Goal: Communication & Community: Participate in discussion

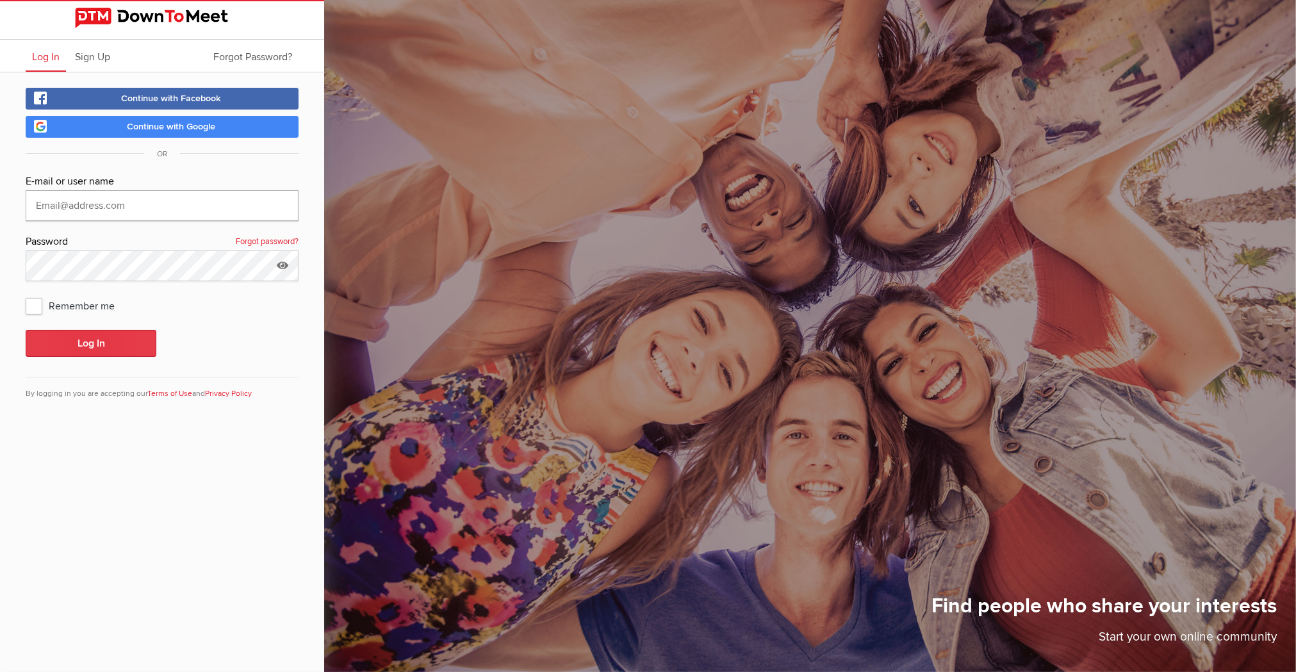
type input "[EMAIL_ADDRESS][DOMAIN_NAME]"
click at [114, 348] on button "Log In" at bounding box center [91, 343] width 131 height 27
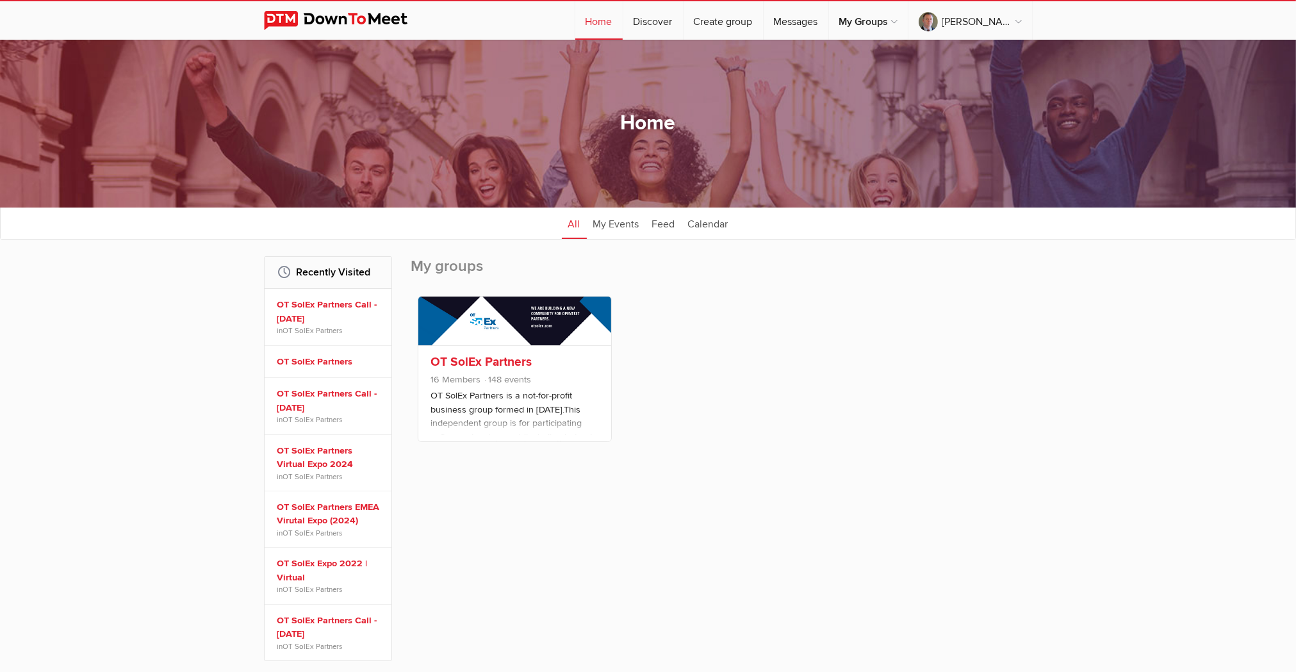
click at [478, 320] on link at bounding box center [514, 321] width 193 height 48
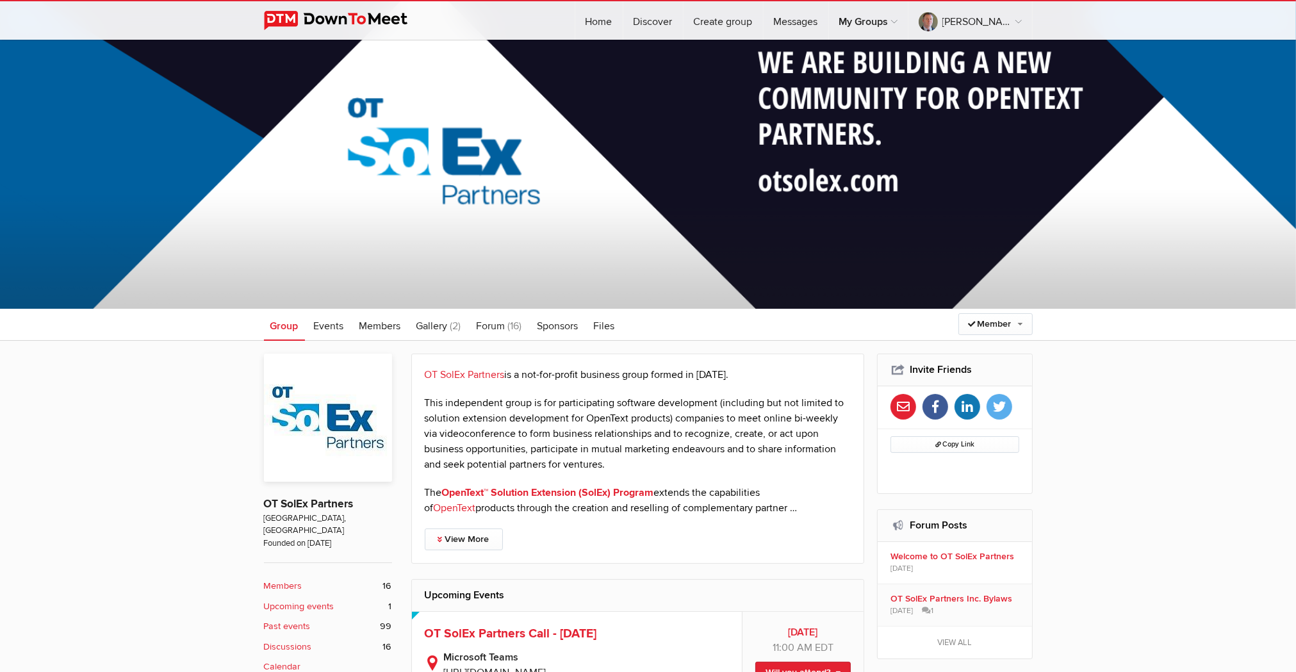
scroll to position [97, 0]
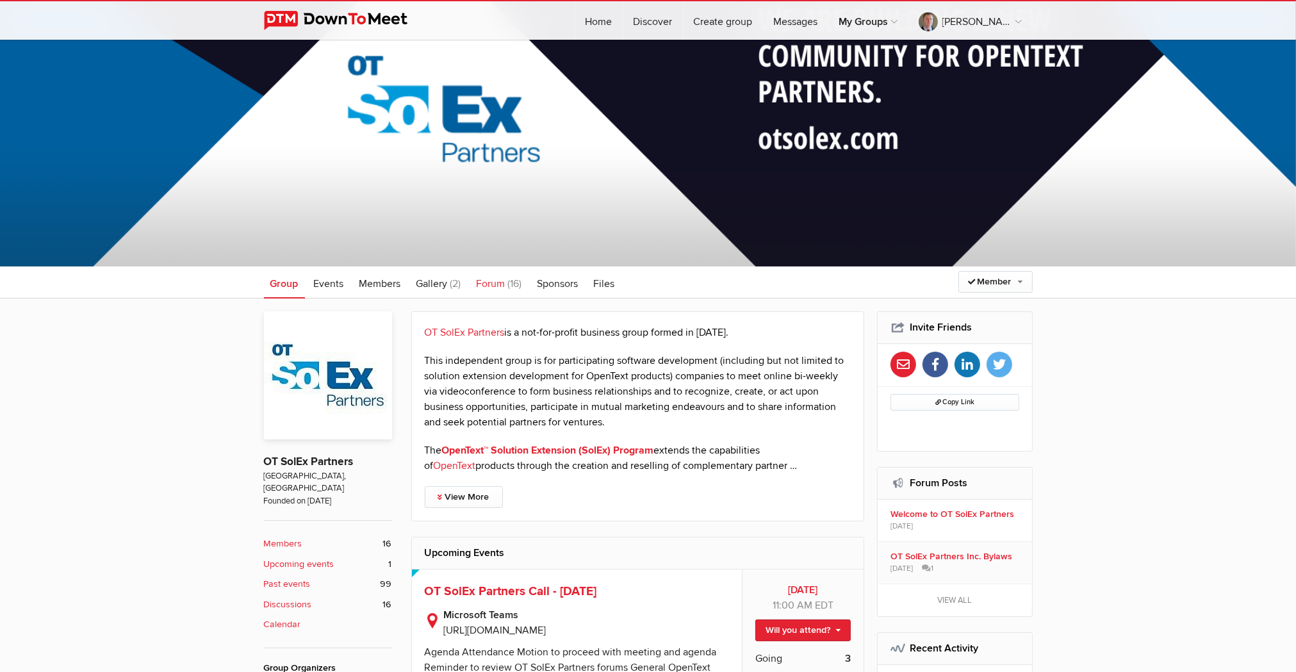
click at [502, 279] on span "Forum" at bounding box center [491, 283] width 29 height 13
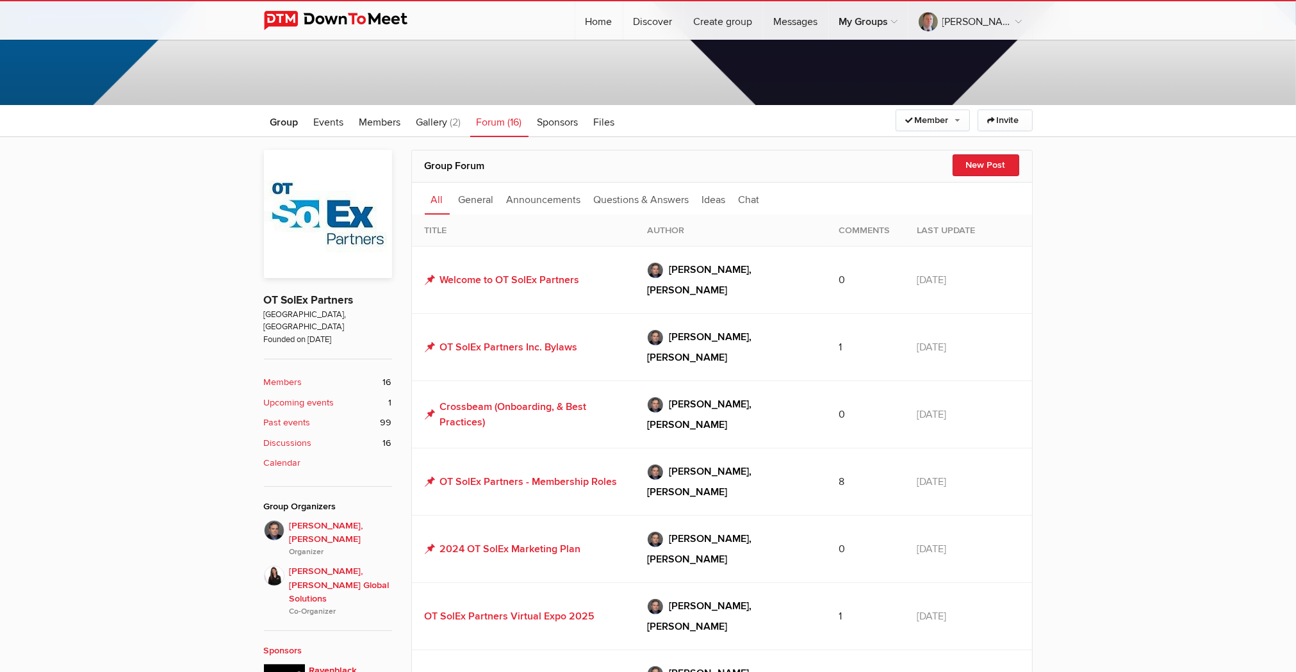
scroll to position [281, 0]
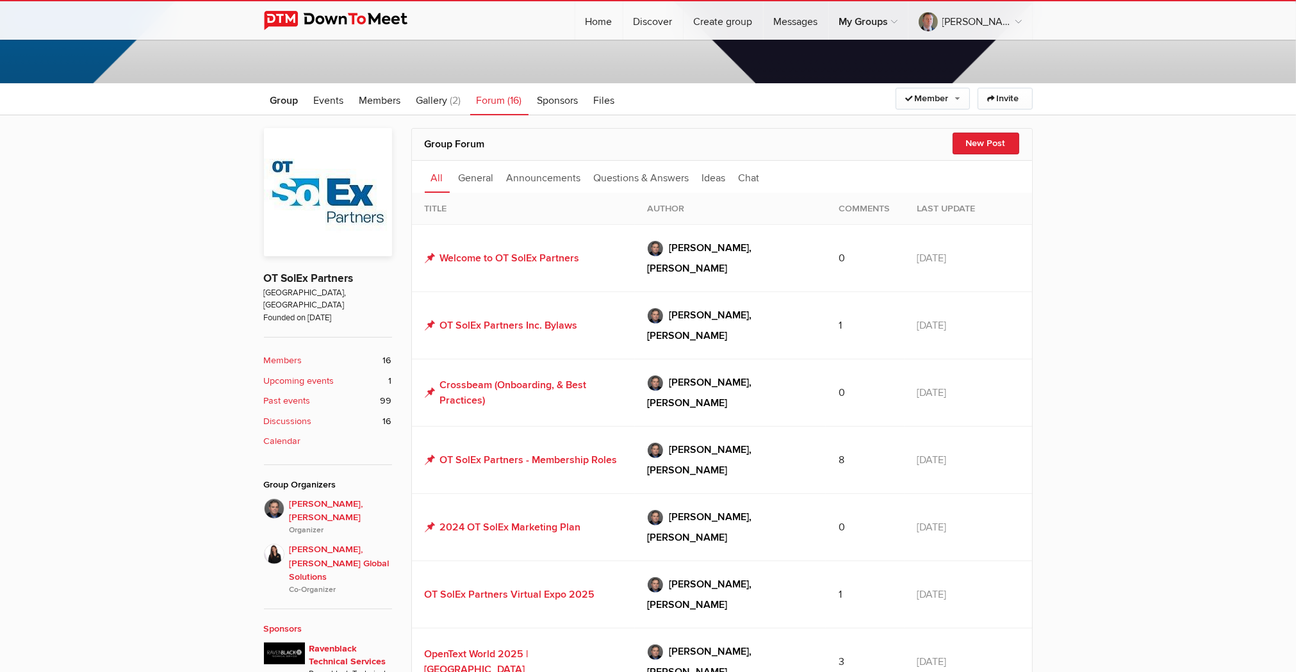
click at [528, 628] on td "OpenText World 2025 | [GEOGRAPHIC_DATA]" at bounding box center [523, 661] width 223 height 67
click at [521, 648] on link "OpenText World 2025 | [GEOGRAPHIC_DATA]" at bounding box center [477, 662] width 104 height 28
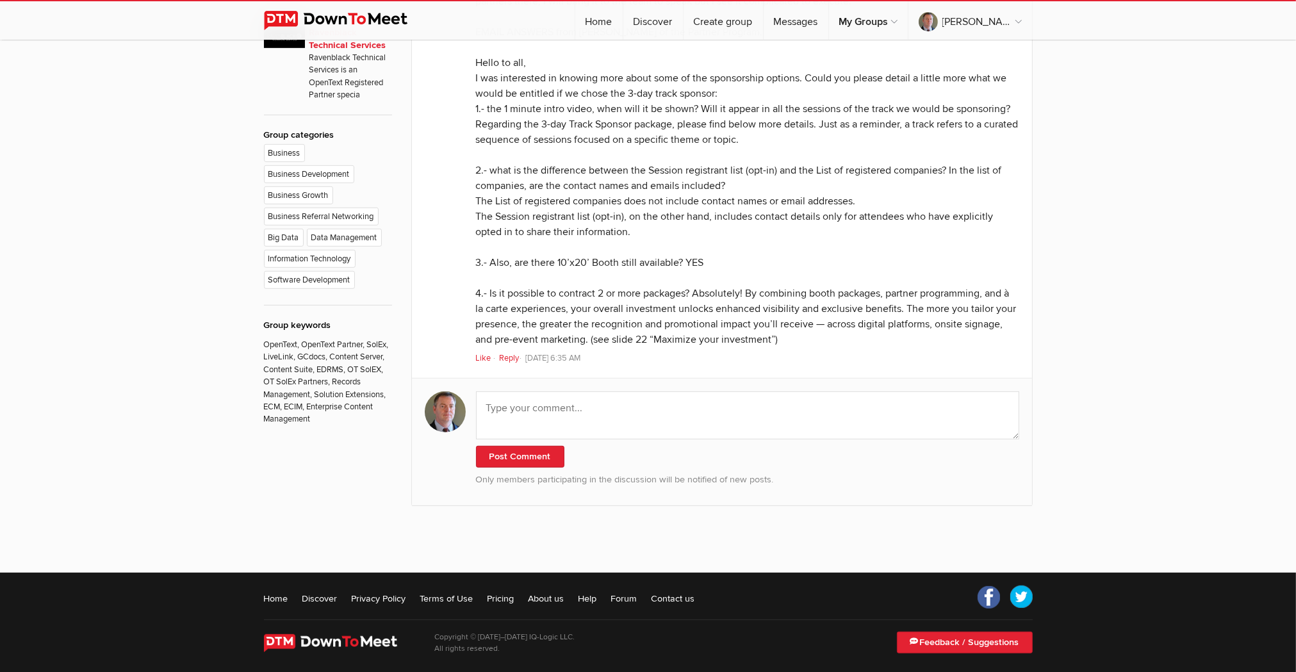
scroll to position [898, 0]
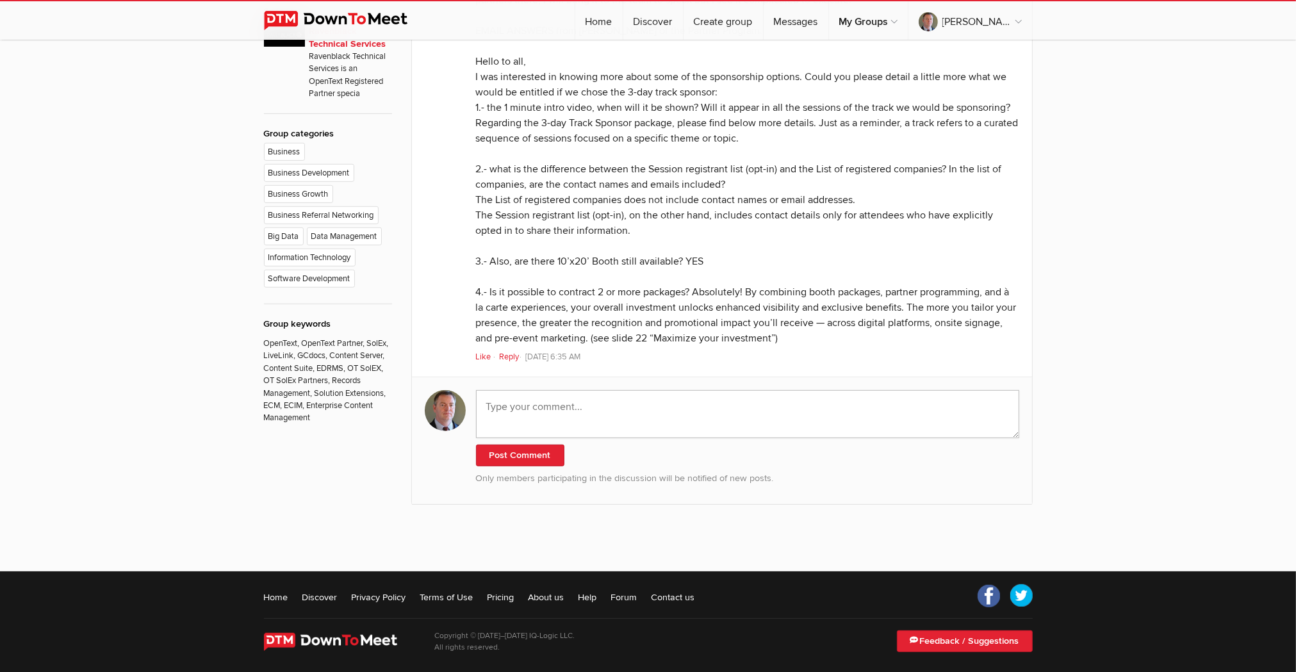
click at [612, 438] on textarea at bounding box center [747, 414] width 543 height 48
type textarea "We plan on attending. Happy to share large booth, otherwise we will likely get …"
click at [507, 466] on button "Post Comment" at bounding box center [520, 455] width 88 height 22
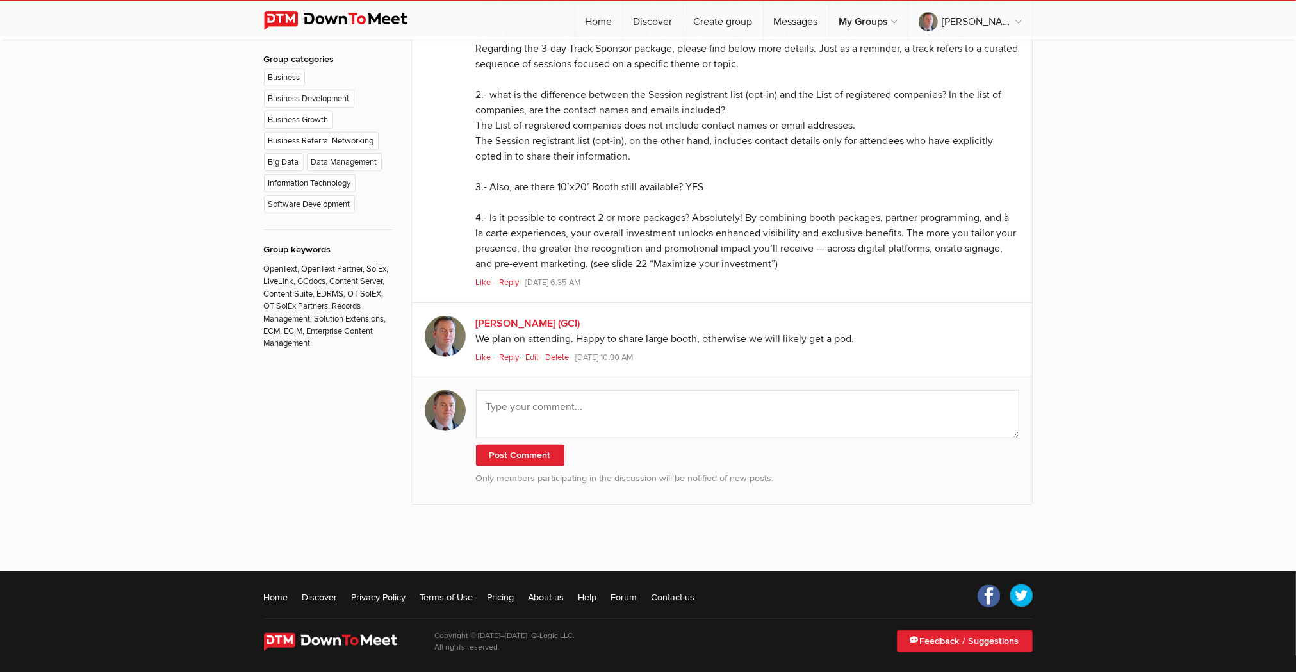
scroll to position [363, 0]
